Goal: Task Accomplishment & Management: Manage account settings

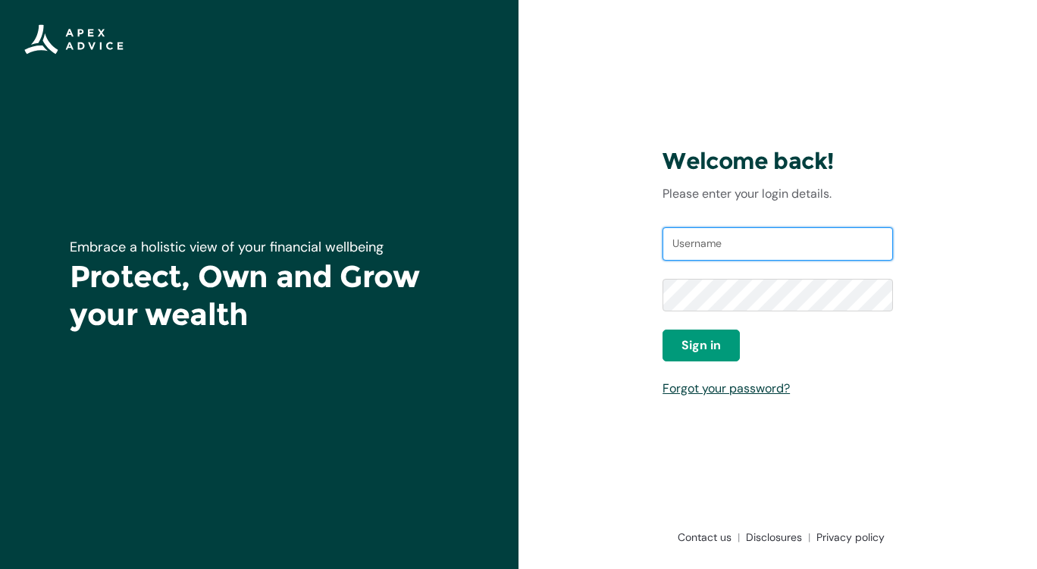
click at [696, 253] on input "Username" at bounding box center [778, 243] width 231 height 33
click at [729, 391] on link "Forgot your password?" at bounding box center [726, 389] width 127 height 16
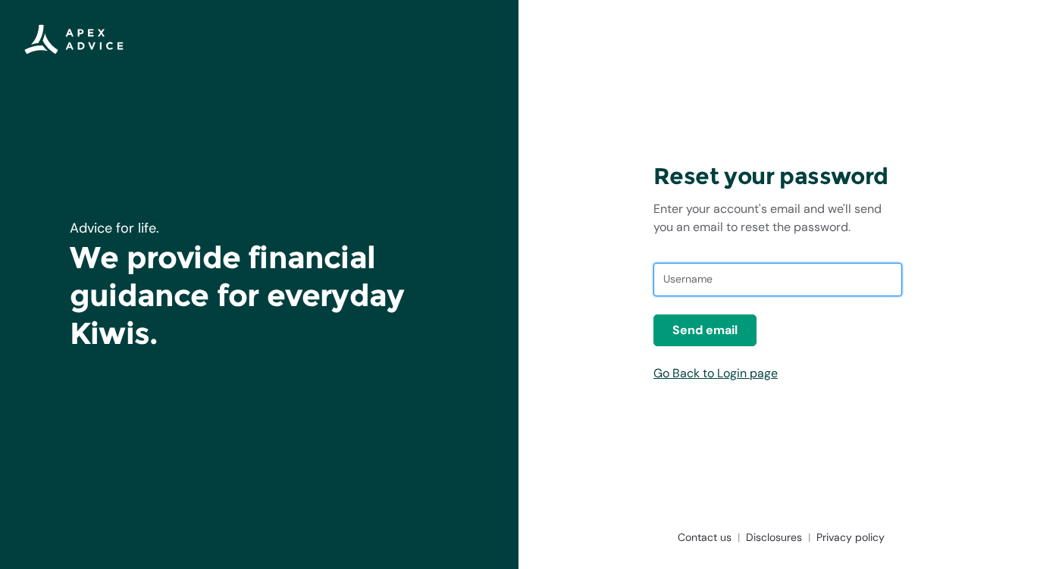
click at [687, 287] on input "text" at bounding box center [778, 279] width 249 height 33
type input "kjstack@hotmail.com"
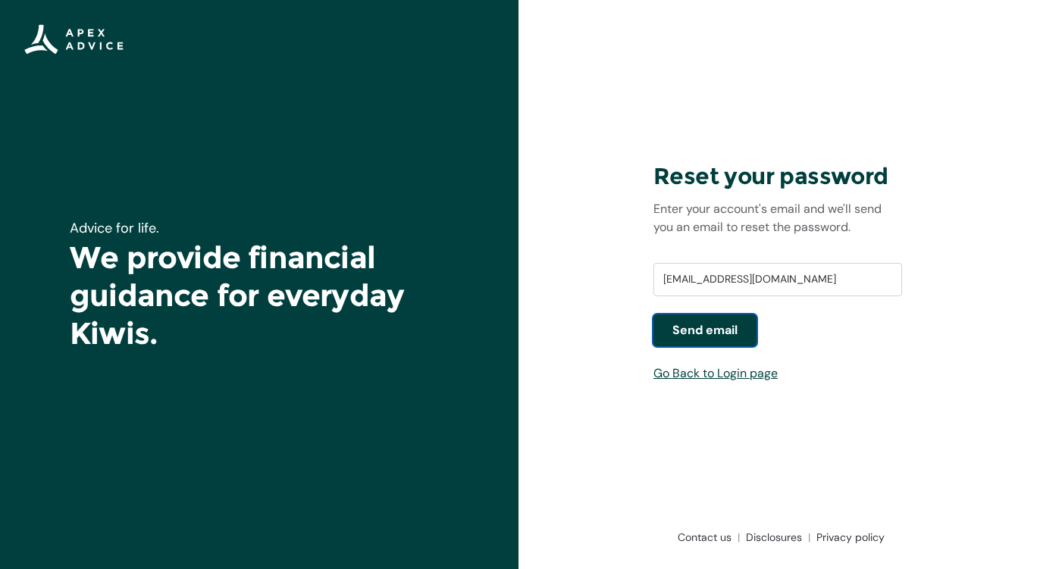
click at [704, 337] on span "Send email" at bounding box center [705, 331] width 65 height 18
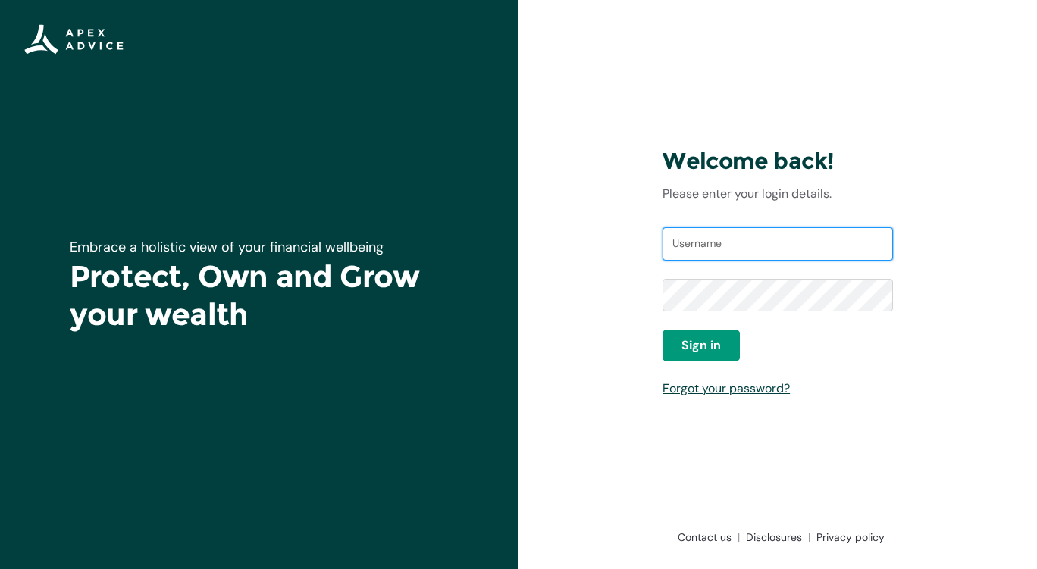
click at [703, 258] on input "Username" at bounding box center [778, 243] width 231 height 33
type input "kjstack@hotmail.com"
